Goal: Task Accomplishment & Management: Manage account settings

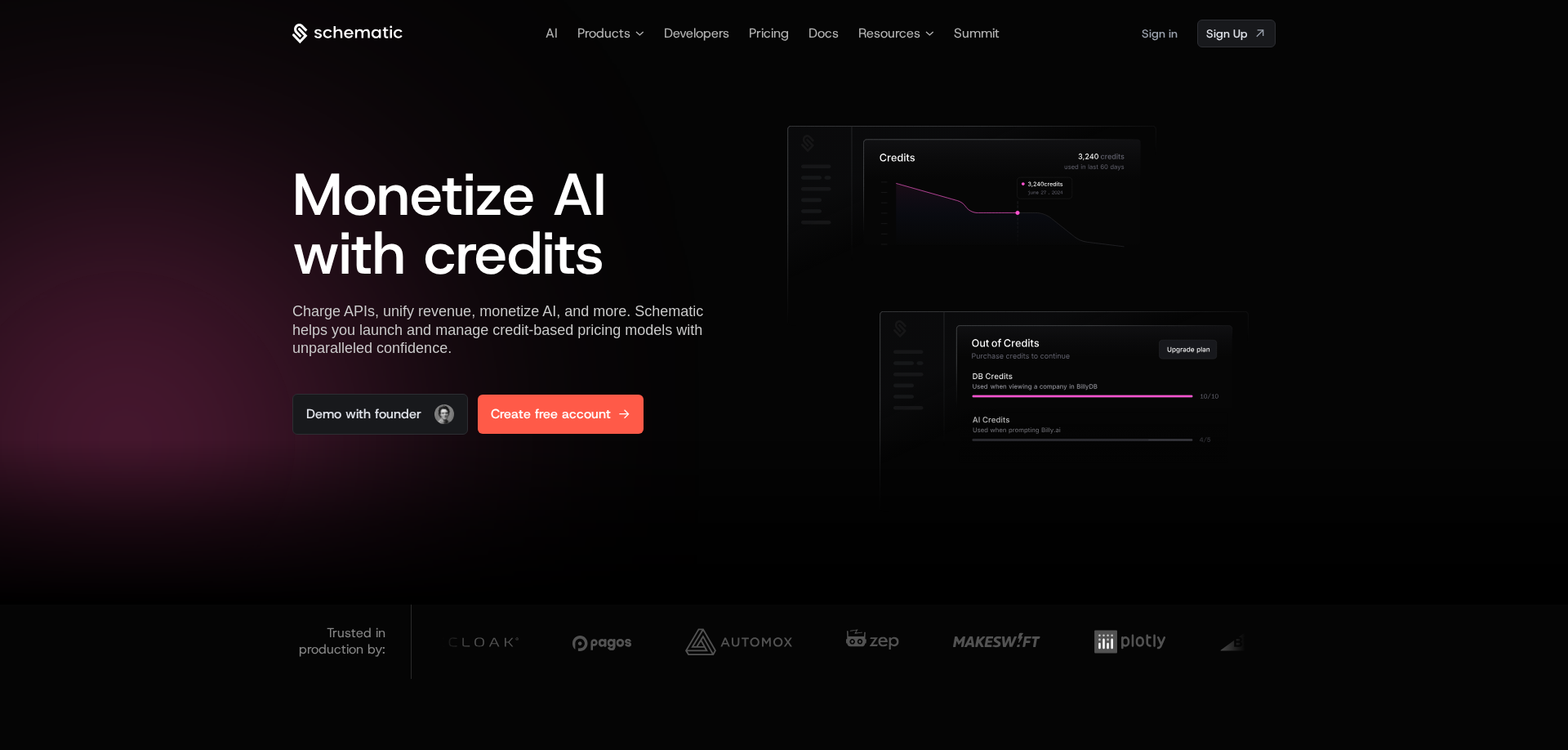
click at [536, 409] on span "Create free account" at bounding box center [551, 414] width 120 height 19
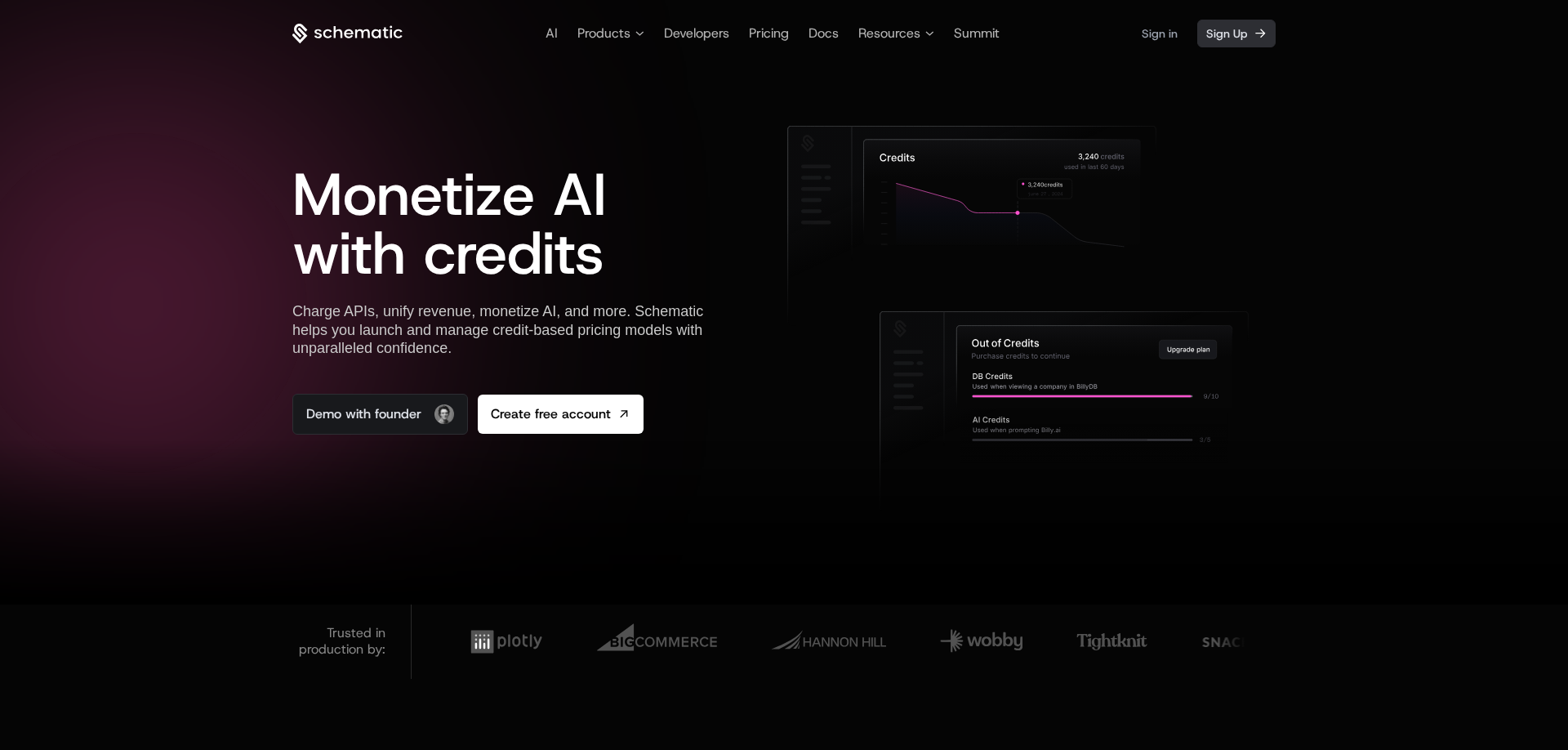
click at [1234, 31] on span "Sign Up" at bounding box center [1226, 33] width 41 height 17
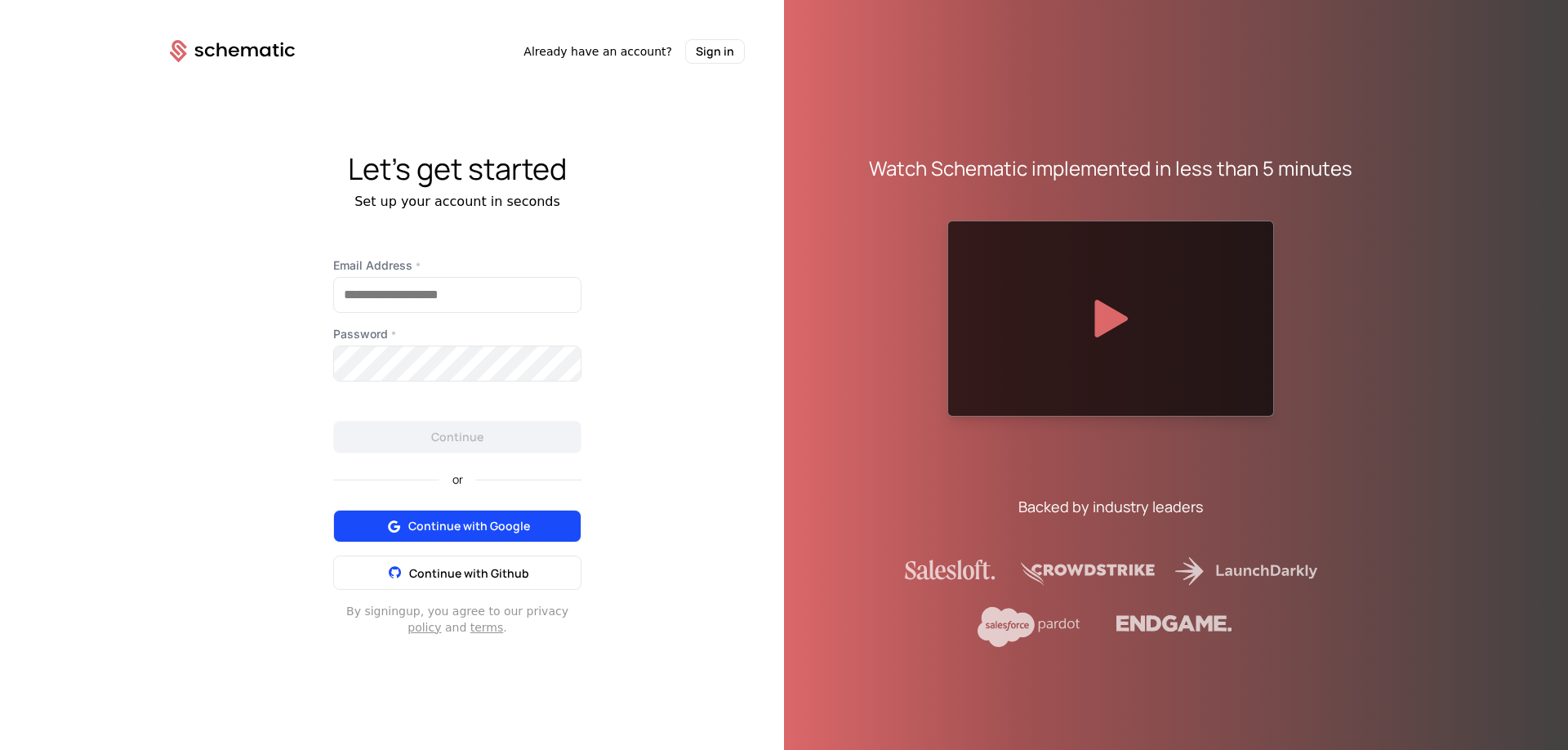
click at [539, 532] on button "Continue with Google" at bounding box center [457, 526] width 248 height 32
